Goal: Information Seeking & Learning: Learn about a topic

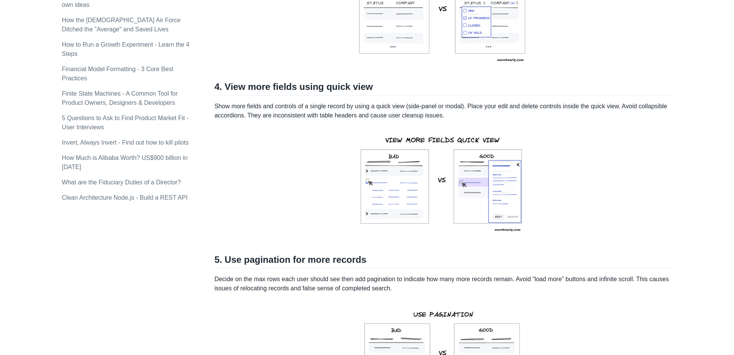
scroll to position [664, 0]
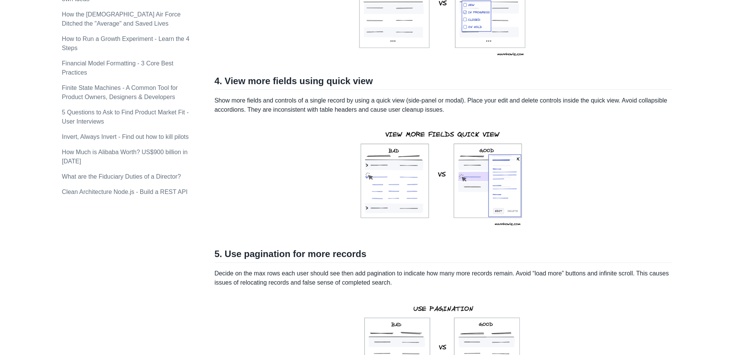
drag, startPoint x: 389, startPoint y: 100, endPoint x: 479, endPoint y: 105, distance: 89.9
click at [480, 106] on p "Show more fields and controls of a single record by using a quick view (side-pa…" at bounding box center [442, 105] width 457 height 18
drag, startPoint x: 485, startPoint y: 112, endPoint x: 454, endPoint y: 109, distance: 31.4
click at [454, 109] on p "Show more fields and controls of a single record by using a quick view (side-pa…" at bounding box center [442, 105] width 457 height 18
click at [482, 114] on p "Show more fields and controls of a single record by using a quick view (side-pa…" at bounding box center [442, 105] width 457 height 18
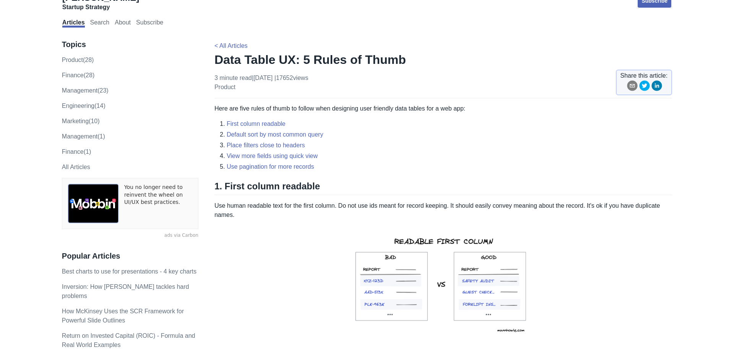
scroll to position [0, 0]
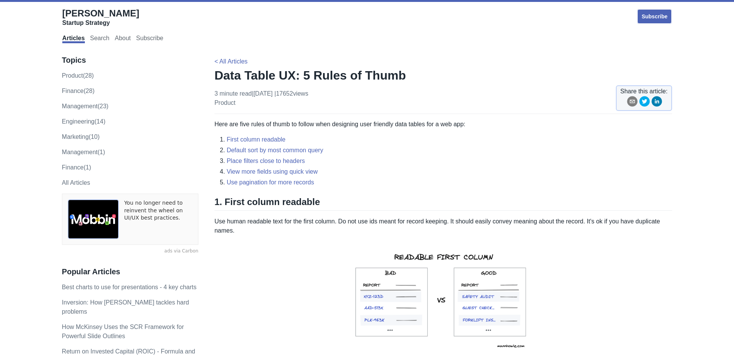
click at [305, 76] on h1 "Data Table UX: 5 Rules of Thumb" at bounding box center [442, 75] width 457 height 15
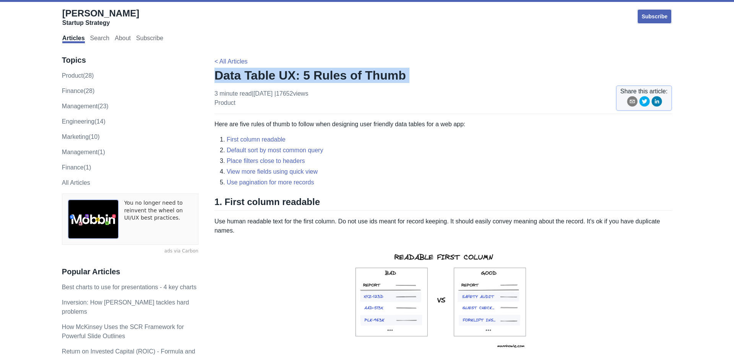
click at [305, 76] on h1 "Data Table UX: 5 Rules of Thumb" at bounding box center [442, 75] width 457 height 15
copy h1 "Data Table UX: 5 Rules of Thumb"
